Goal: Find specific page/section: Find specific page/section

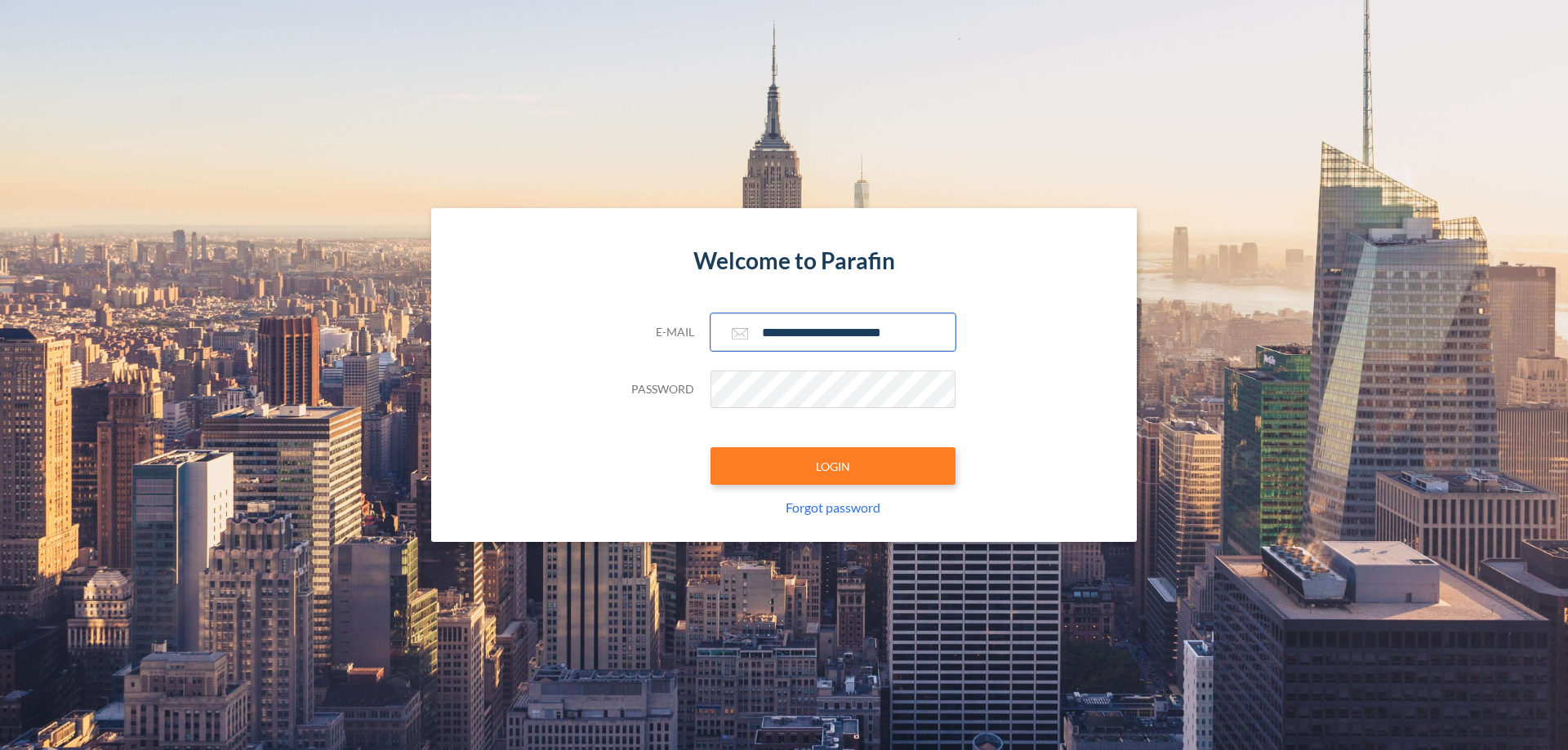
type input "**********"
click at [833, 467] on button "LOGIN" at bounding box center [833, 467] width 245 height 38
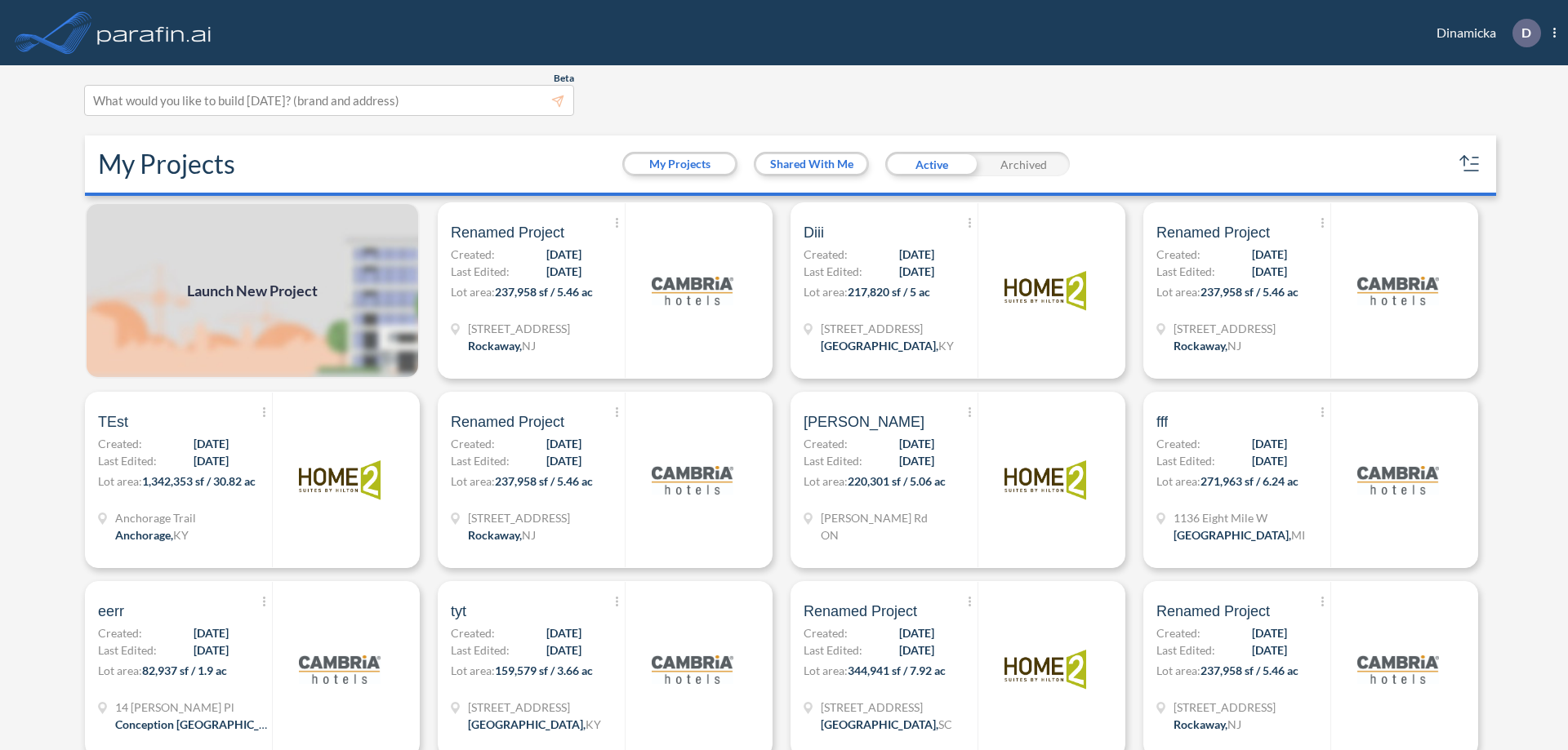
scroll to position [4, 0]
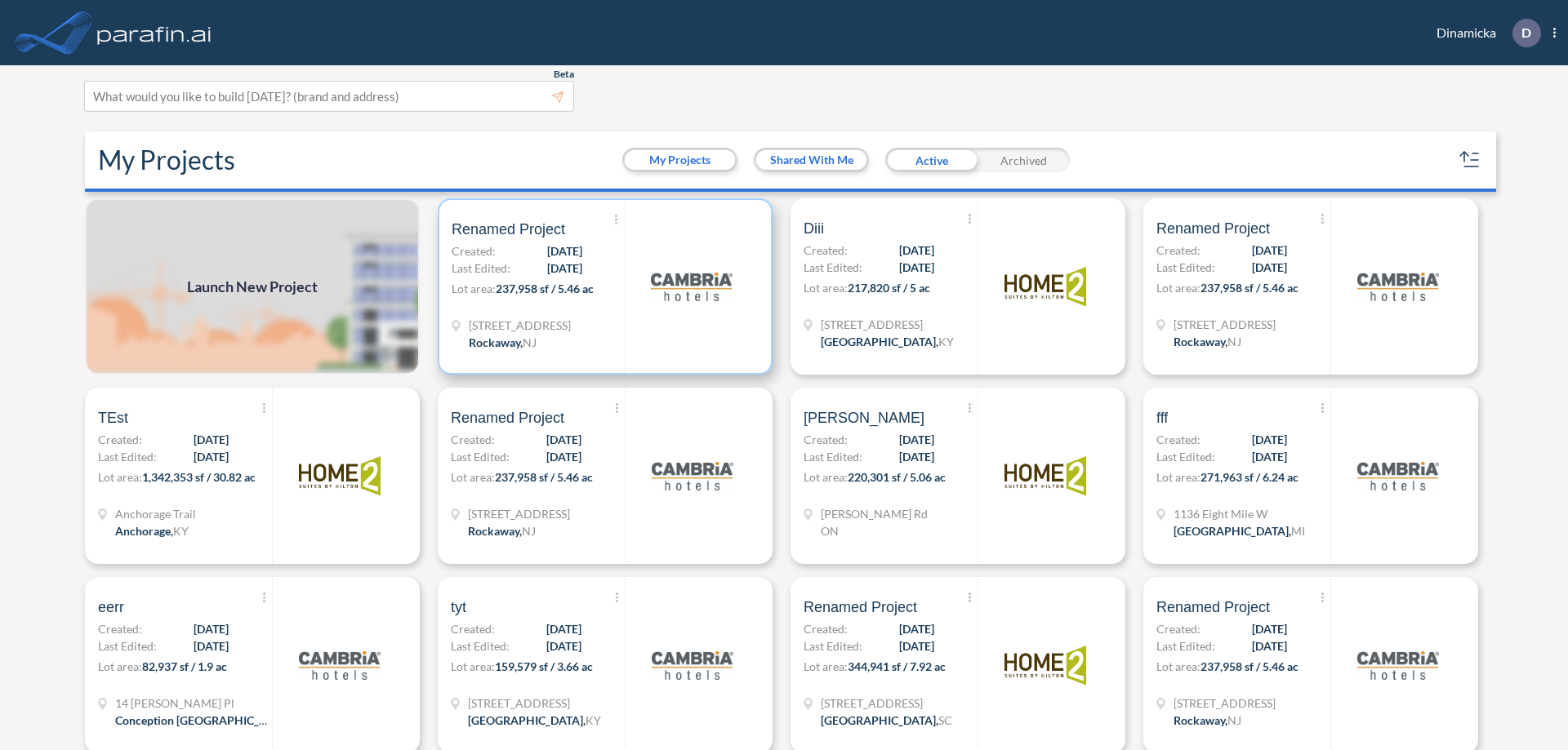
click at [602, 286] on p "Lot area: 237,958 sf / 5.46 ac" at bounding box center [538, 291] width 173 height 24
